Goal: Information Seeking & Learning: Find specific page/section

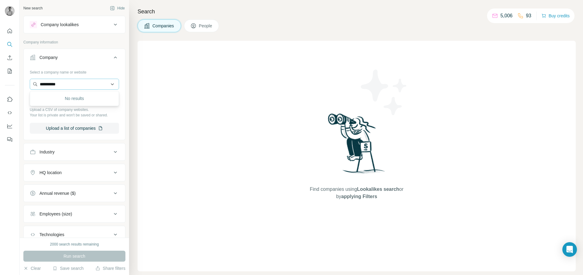
click at [78, 83] on input "**********" at bounding box center [74, 84] width 89 height 11
type input "**********"
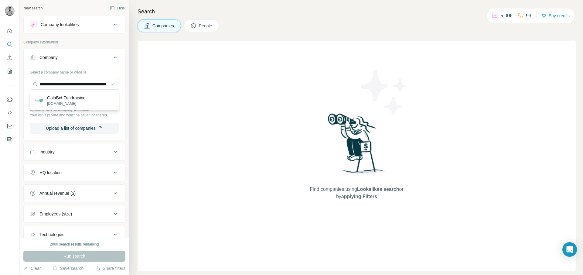
click at [77, 97] on p "GalaBid Fundraising" at bounding box center [66, 98] width 39 height 6
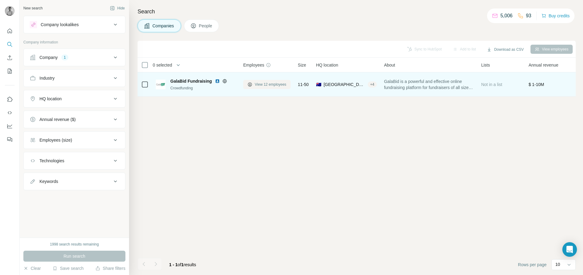
click at [277, 86] on span "View 12 employees" at bounding box center [271, 84] width 32 height 5
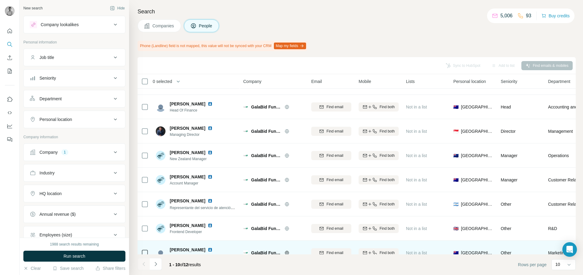
scroll to position [77, 0]
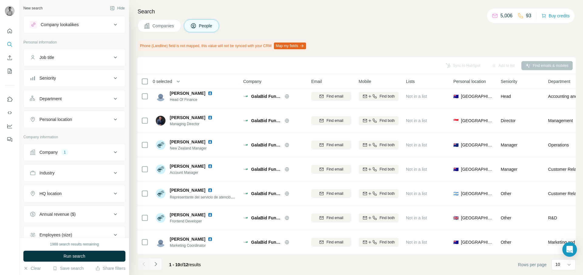
click at [158, 263] on icon "Navigate to next page" at bounding box center [156, 264] width 6 height 6
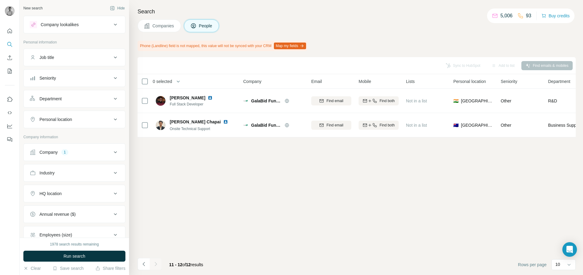
scroll to position [0, 0]
click at [144, 267] on button "Navigate to previous page" at bounding box center [144, 264] width 12 height 12
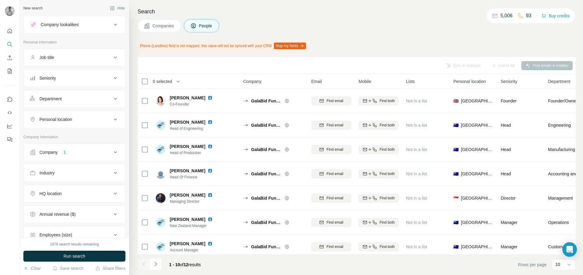
click at [168, 30] on button "Companies" at bounding box center [159, 25] width 43 height 13
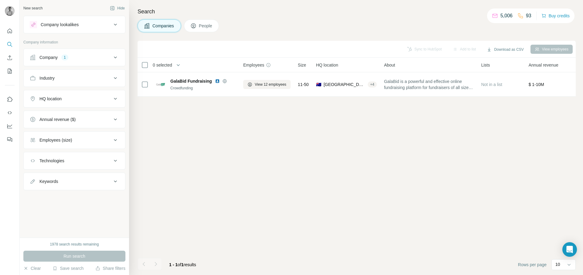
click at [80, 55] on div "Company 1" at bounding box center [71, 57] width 82 height 6
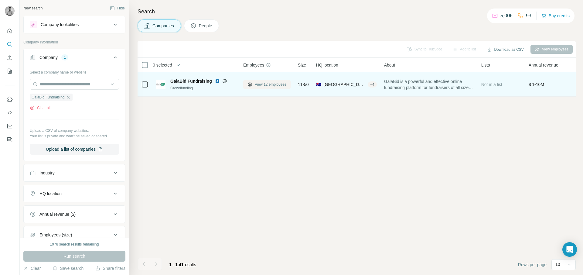
click at [268, 82] on span "View 12 employees" at bounding box center [271, 84] width 32 height 5
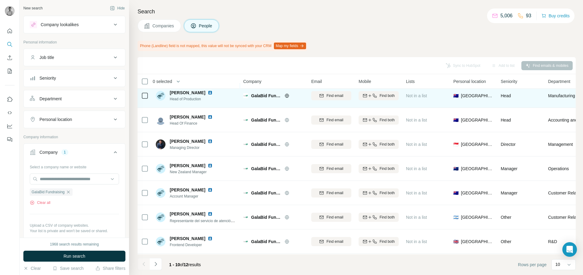
scroll to position [77, 0]
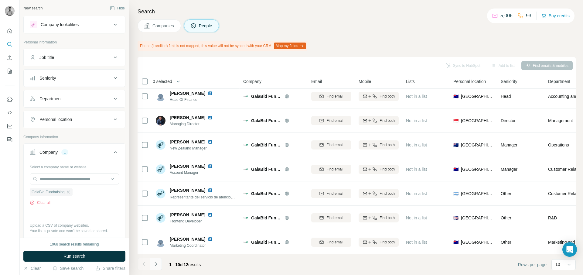
click at [160, 259] on button "Navigate to next page" at bounding box center [156, 264] width 12 height 12
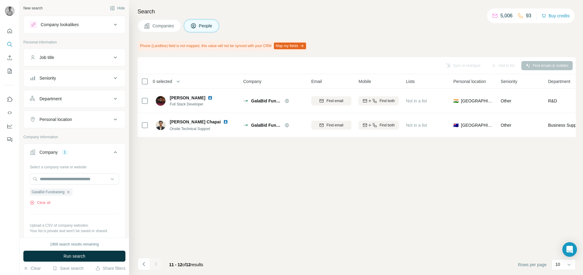
scroll to position [0, 0]
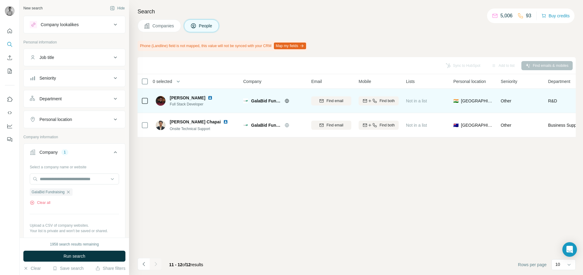
click at [208, 98] on img at bounding box center [210, 97] width 5 height 5
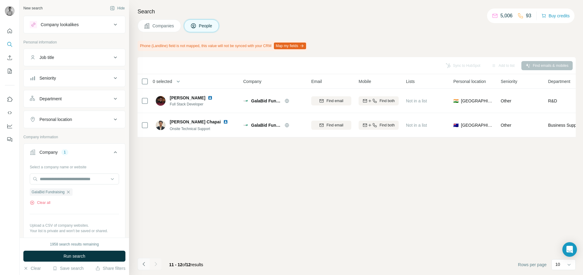
click at [141, 264] on icon "Navigate to previous page" at bounding box center [144, 264] width 6 height 6
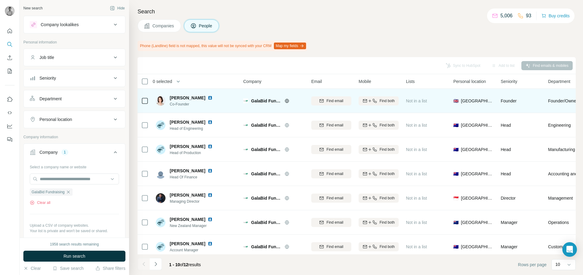
click at [208, 96] on img at bounding box center [210, 97] width 5 height 5
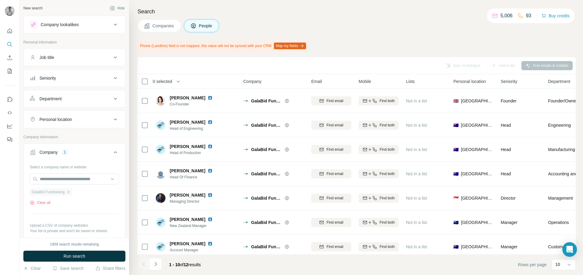
click at [72, 191] on div "GalaBid Fundraising" at bounding box center [51, 191] width 43 height 7
click at [68, 192] on icon "button" at bounding box center [68, 191] width 5 height 5
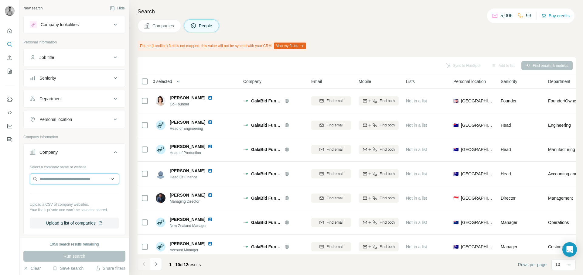
click at [69, 181] on input "text" at bounding box center [74, 178] width 89 height 11
paste input "**********"
type input "**********"
click at [70, 193] on p "Chumba Casino" at bounding box center [62, 192] width 30 height 6
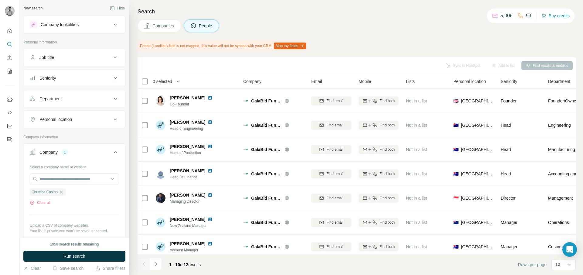
scroll to position [0, 0]
click at [72, 260] on button "Run search" at bounding box center [74, 255] width 102 height 11
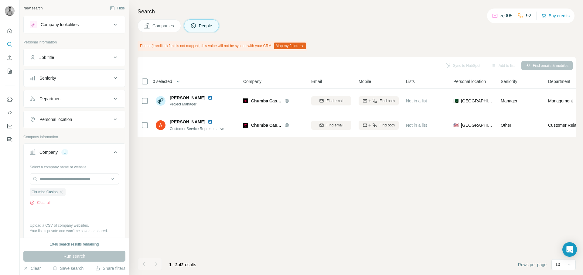
click at [159, 29] on span "Companies" at bounding box center [163, 26] width 22 height 6
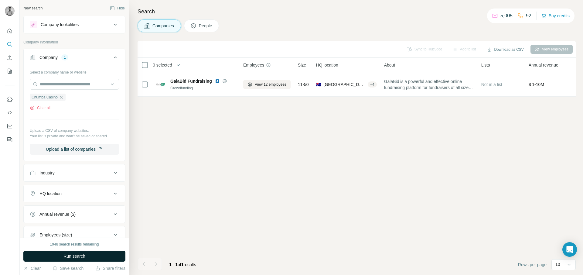
click at [89, 252] on button "Run search" at bounding box center [74, 255] width 102 height 11
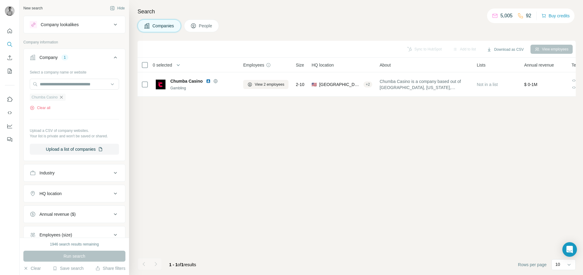
click at [62, 98] on icon "button" at bounding box center [61, 97] width 5 height 5
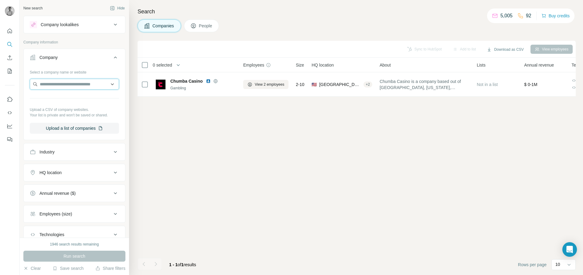
click at [62, 84] on input "text" at bounding box center [74, 84] width 89 height 11
paste input "**********"
type input "**********"
click at [65, 99] on p "Global Poker" at bounding box center [61, 98] width 29 height 6
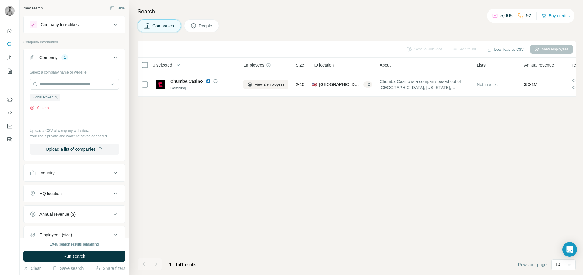
scroll to position [0, 0]
click at [88, 255] on button "Run search" at bounding box center [74, 255] width 102 height 11
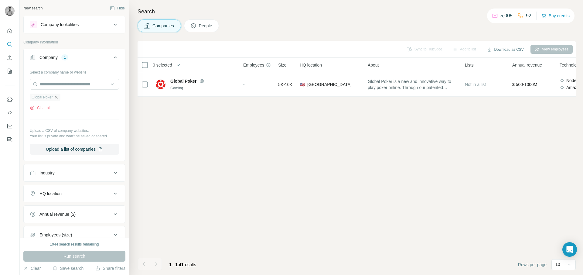
click at [57, 97] on icon "button" at bounding box center [56, 97] width 5 height 5
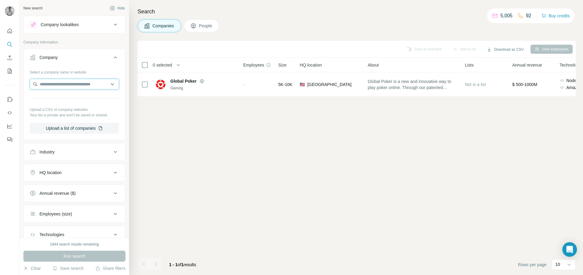
click at [59, 83] on input "text" at bounding box center [74, 84] width 89 height 11
type input "**********"
click at [66, 96] on p "[DOMAIN_NAME] Home" at bounding box center [70, 98] width 46 height 6
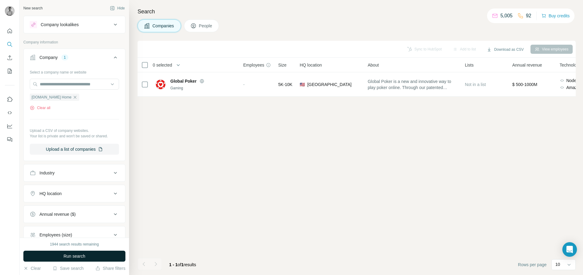
click at [80, 260] on button "Run search" at bounding box center [74, 255] width 102 height 11
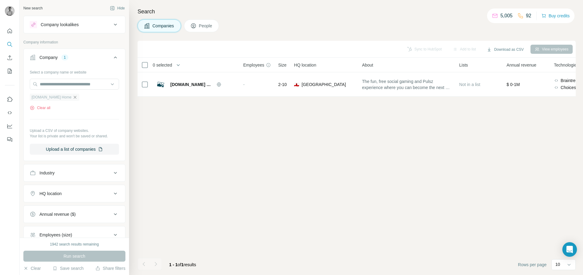
click at [73, 97] on icon "button" at bounding box center [75, 97] width 5 height 5
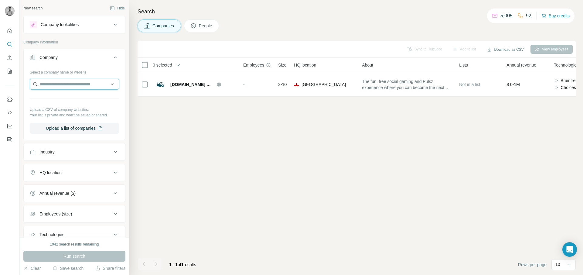
click at [62, 86] on input "text" at bounding box center [74, 84] width 89 height 11
paste input "**********"
type input "**********"
click at [65, 100] on div "Zeffy [DOMAIN_NAME]" at bounding box center [74, 100] width 86 height 16
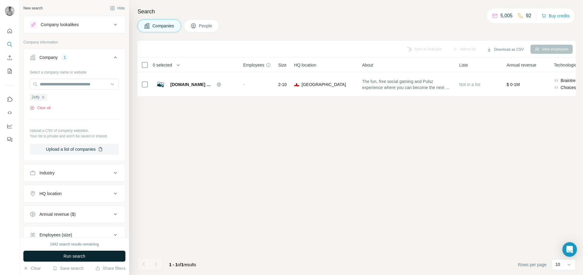
click at [73, 257] on span "Run search" at bounding box center [74, 256] width 22 height 6
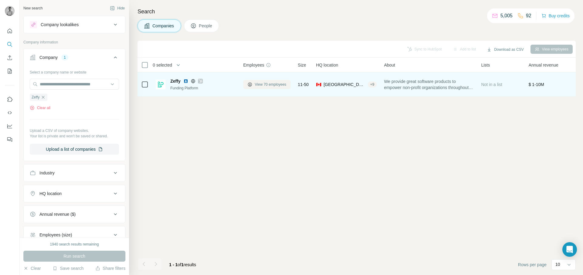
click at [267, 85] on span "View 70 employees" at bounding box center [271, 84] width 32 height 5
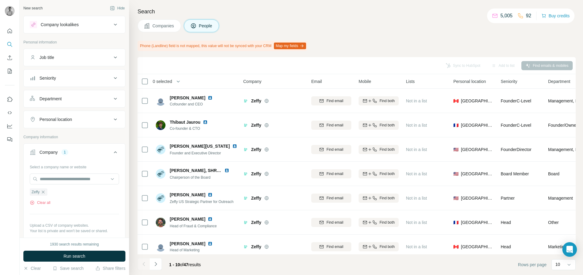
click at [54, 56] on div "Job title" at bounding box center [46, 57] width 15 height 6
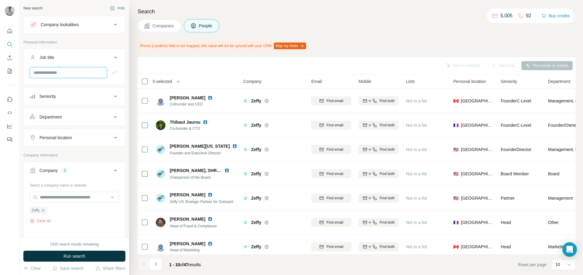
click at [57, 77] on input "text" at bounding box center [68, 72] width 77 height 11
type input "*******"
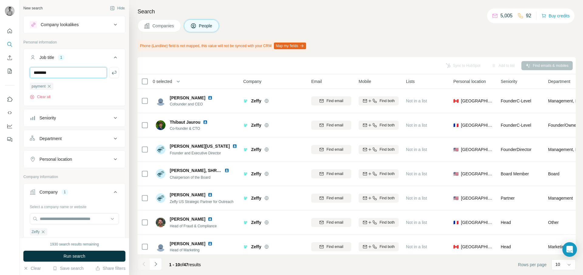
type input "********"
click at [100, 254] on button "Run search" at bounding box center [74, 255] width 102 height 11
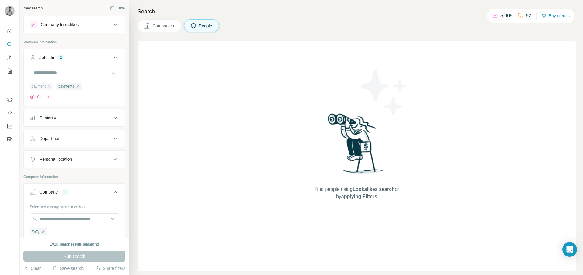
click at [46, 86] on div "payment" at bounding box center [42, 86] width 24 height 7
click at [51, 86] on icon "button" at bounding box center [49, 86] width 5 height 5
click at [51, 86] on icon "button" at bounding box center [51, 86] width 5 height 5
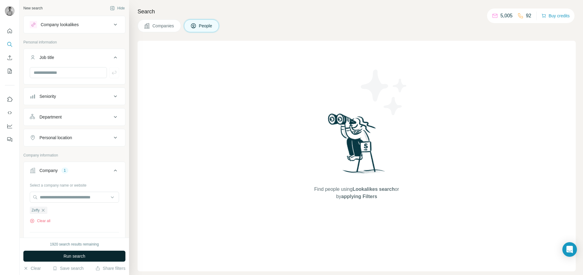
click at [89, 253] on button "Run search" at bounding box center [74, 255] width 102 height 11
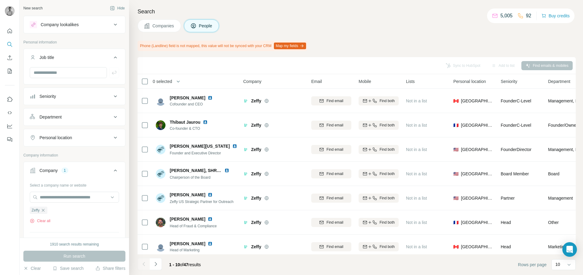
click at [171, 31] on button "Companies" at bounding box center [159, 25] width 43 height 13
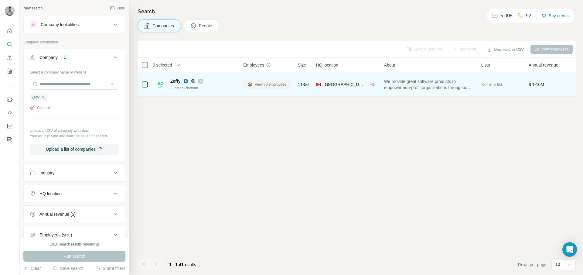
click at [259, 84] on span "View 70 employees" at bounding box center [271, 84] width 32 height 5
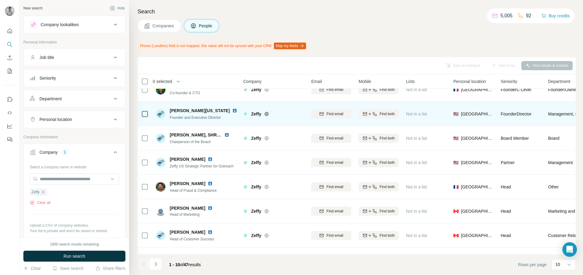
scroll to position [77, 0]
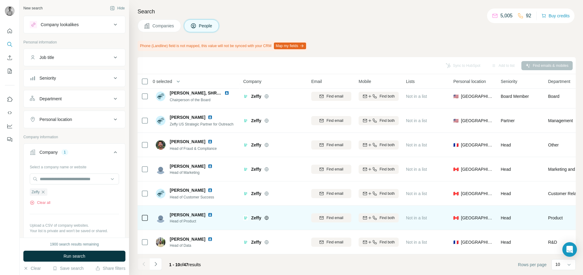
click at [208, 215] on img at bounding box center [210, 214] width 5 height 5
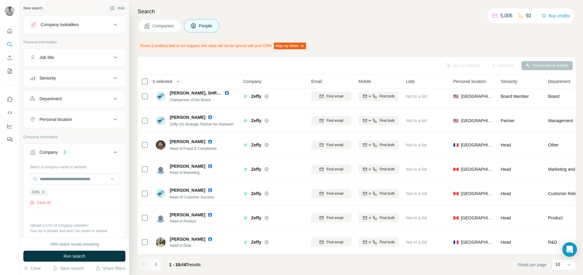
click at [155, 264] on icon "Navigate to next page" at bounding box center [156, 264] width 2 height 4
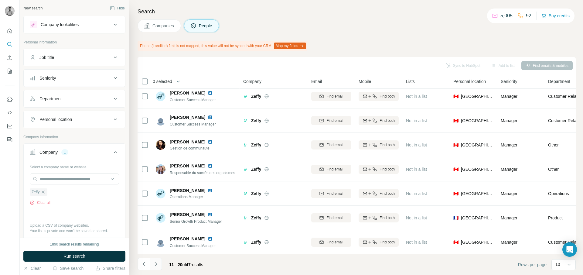
click at [156, 264] on icon "Navigate to next page" at bounding box center [156, 264] width 6 height 6
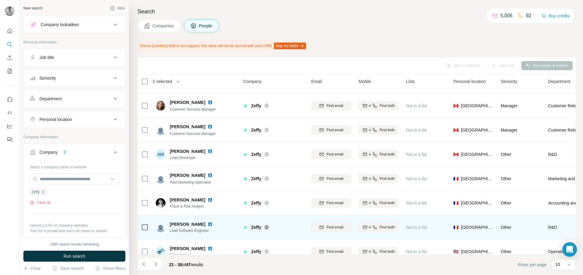
scroll to position [0, 0]
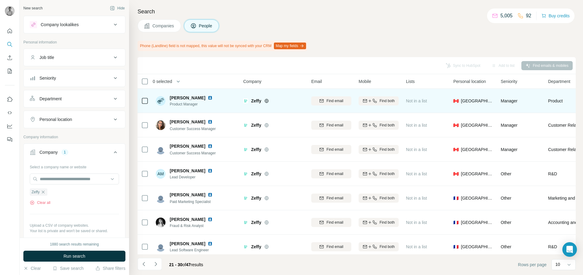
click at [208, 98] on img at bounding box center [210, 97] width 5 height 5
